Goal: Task Accomplishment & Management: Complete application form

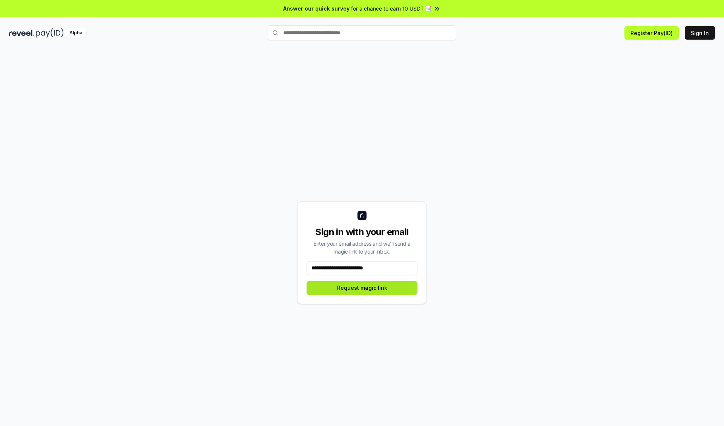
type input "**********"
click at [362, 287] on button "Request magic link" at bounding box center [361, 288] width 111 height 14
